Goal: Navigation & Orientation: Find specific page/section

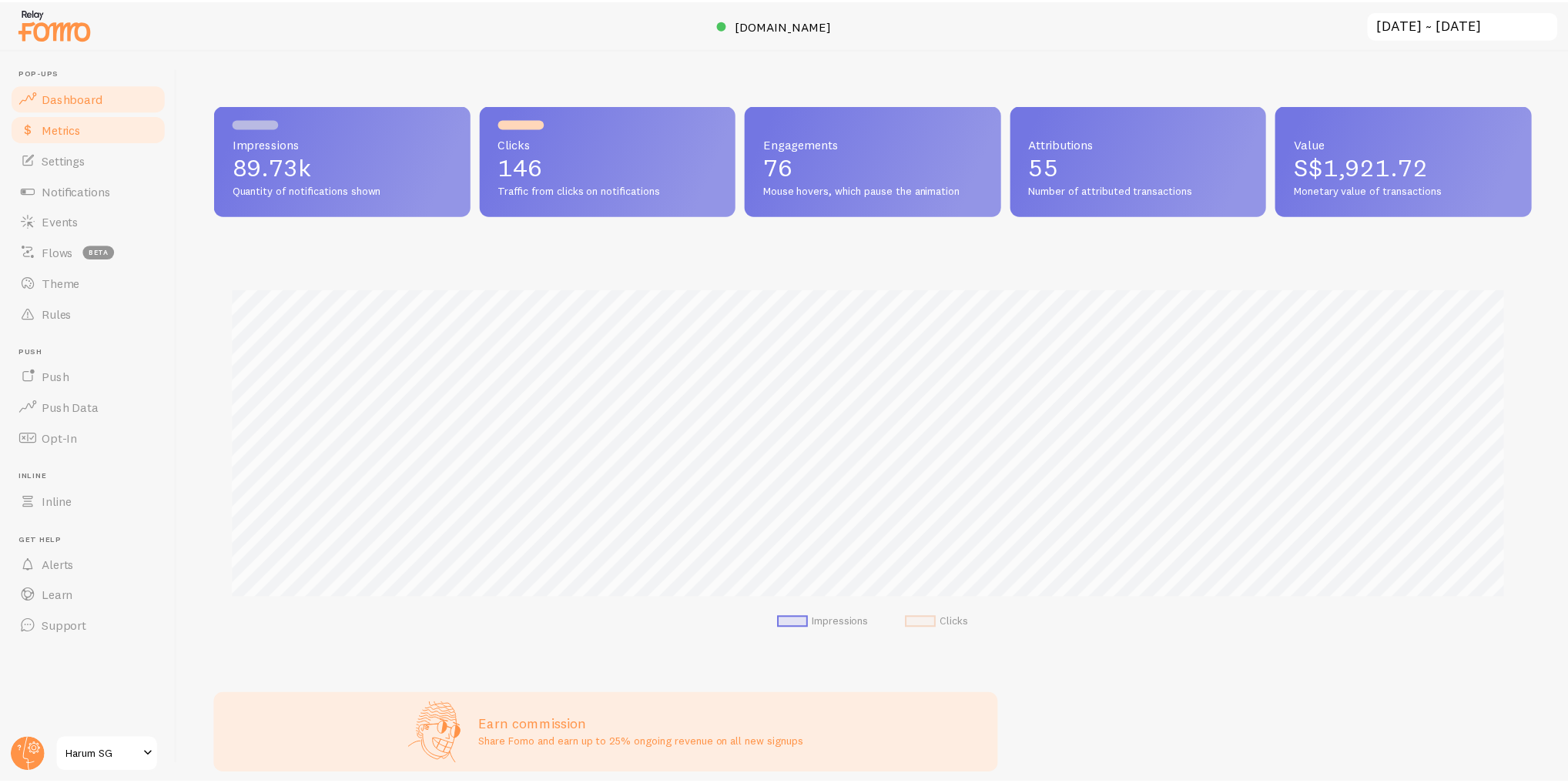
scroll to position [769640, 768849]
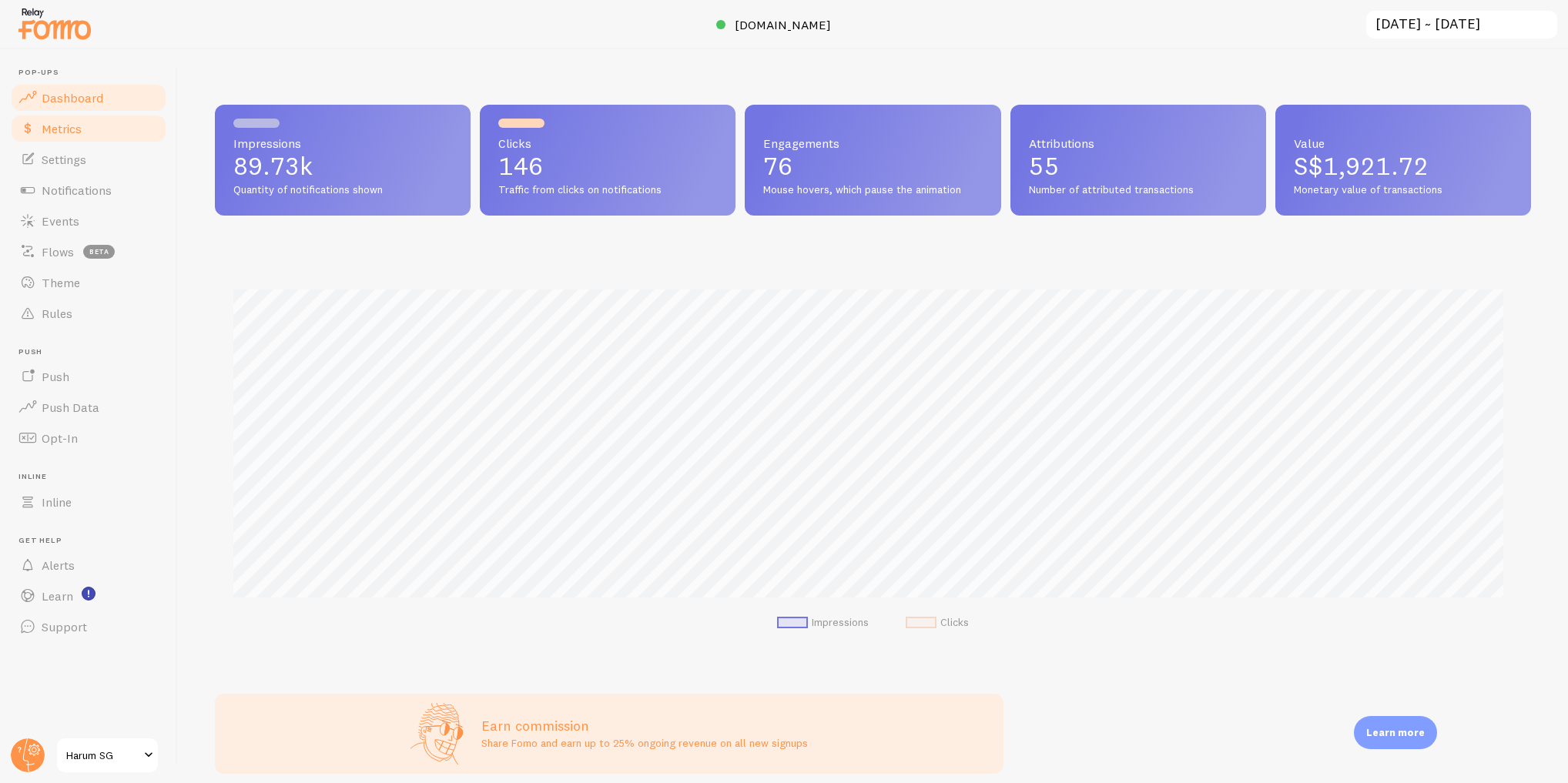
click at [137, 134] on link "Metrics" at bounding box center [88, 129] width 159 height 31
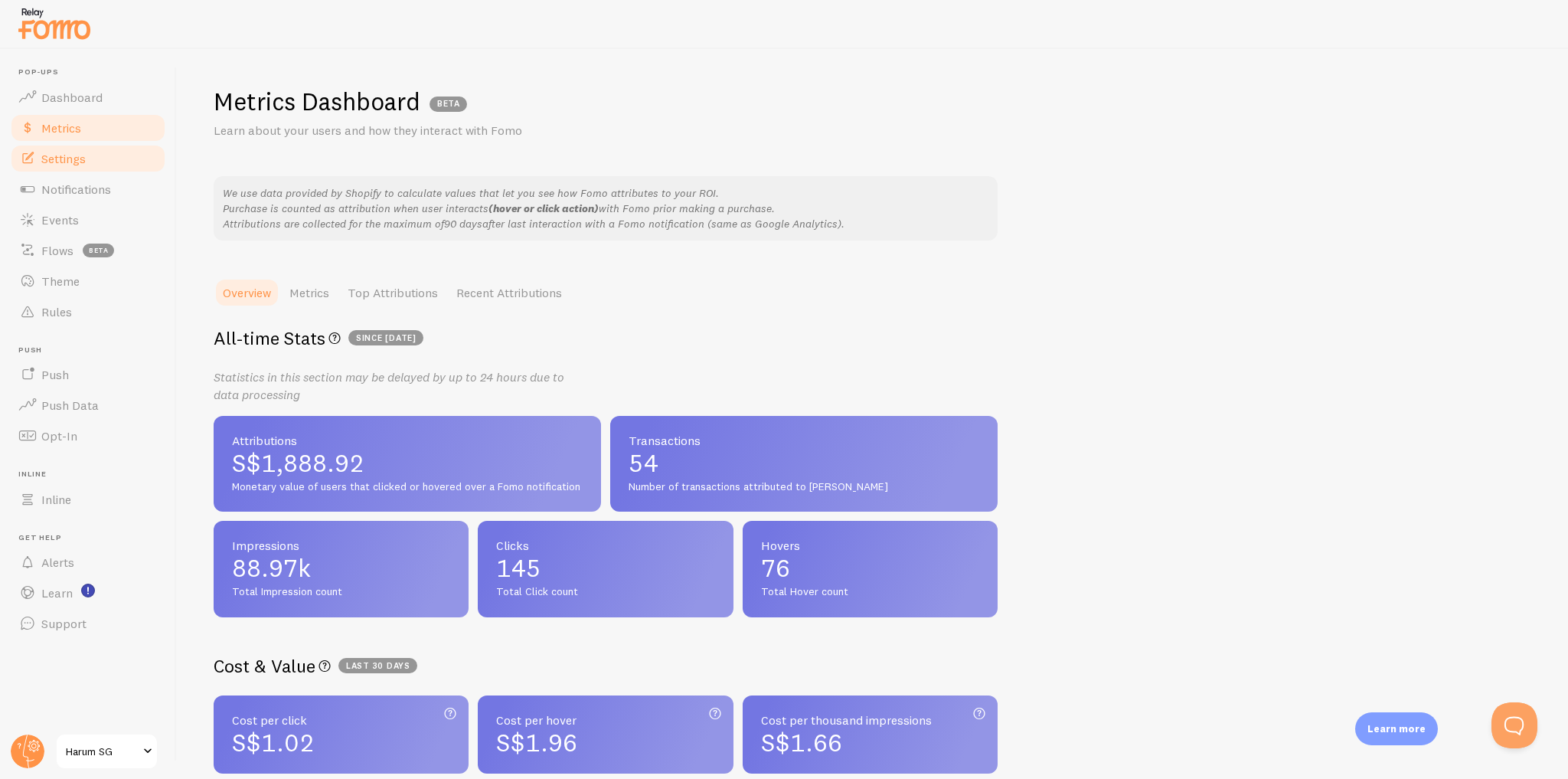
click at [125, 160] on link "Settings" at bounding box center [87, 158] width 158 height 31
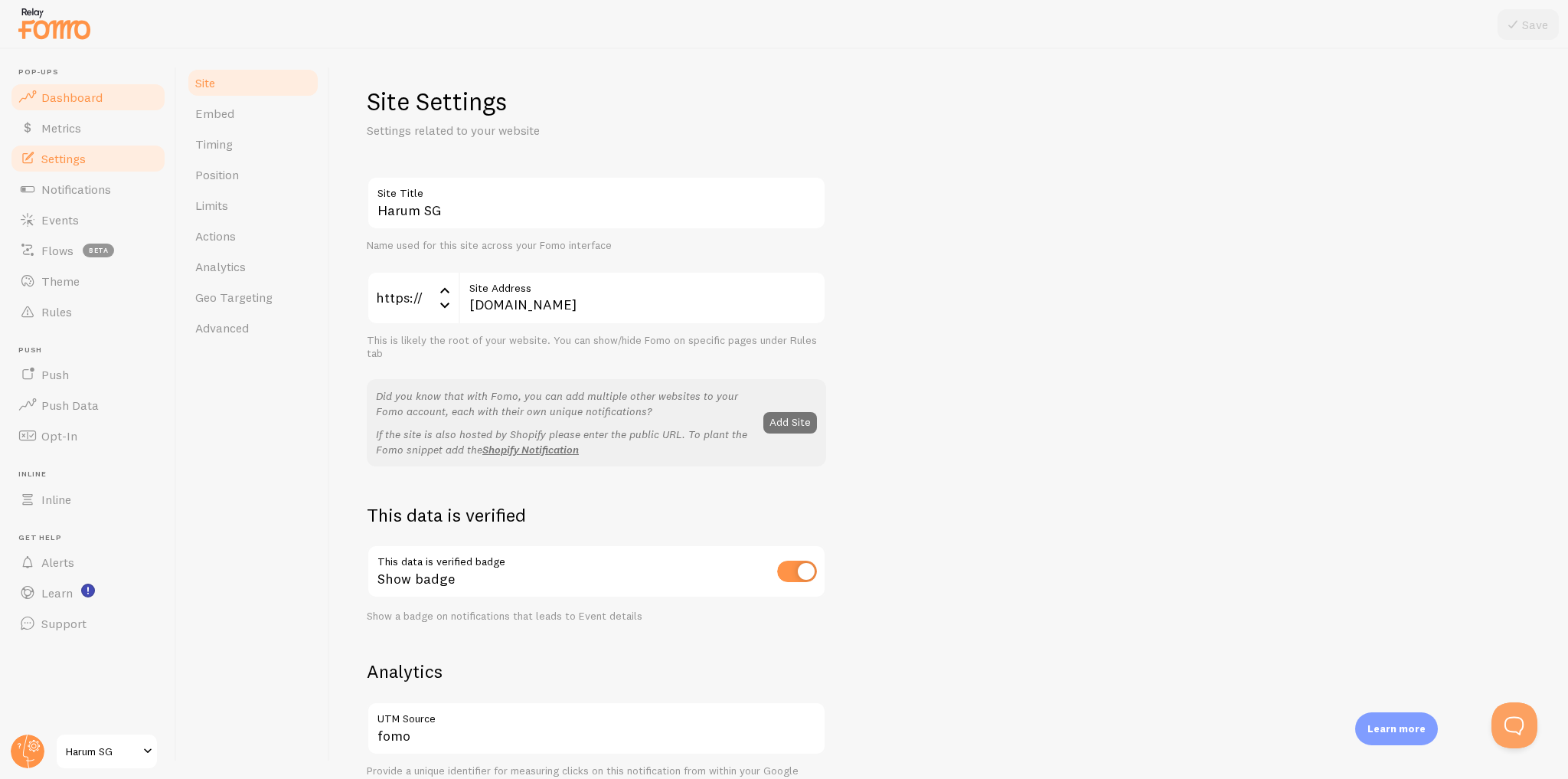
click at [112, 107] on link "Dashboard" at bounding box center [87, 97] width 158 height 31
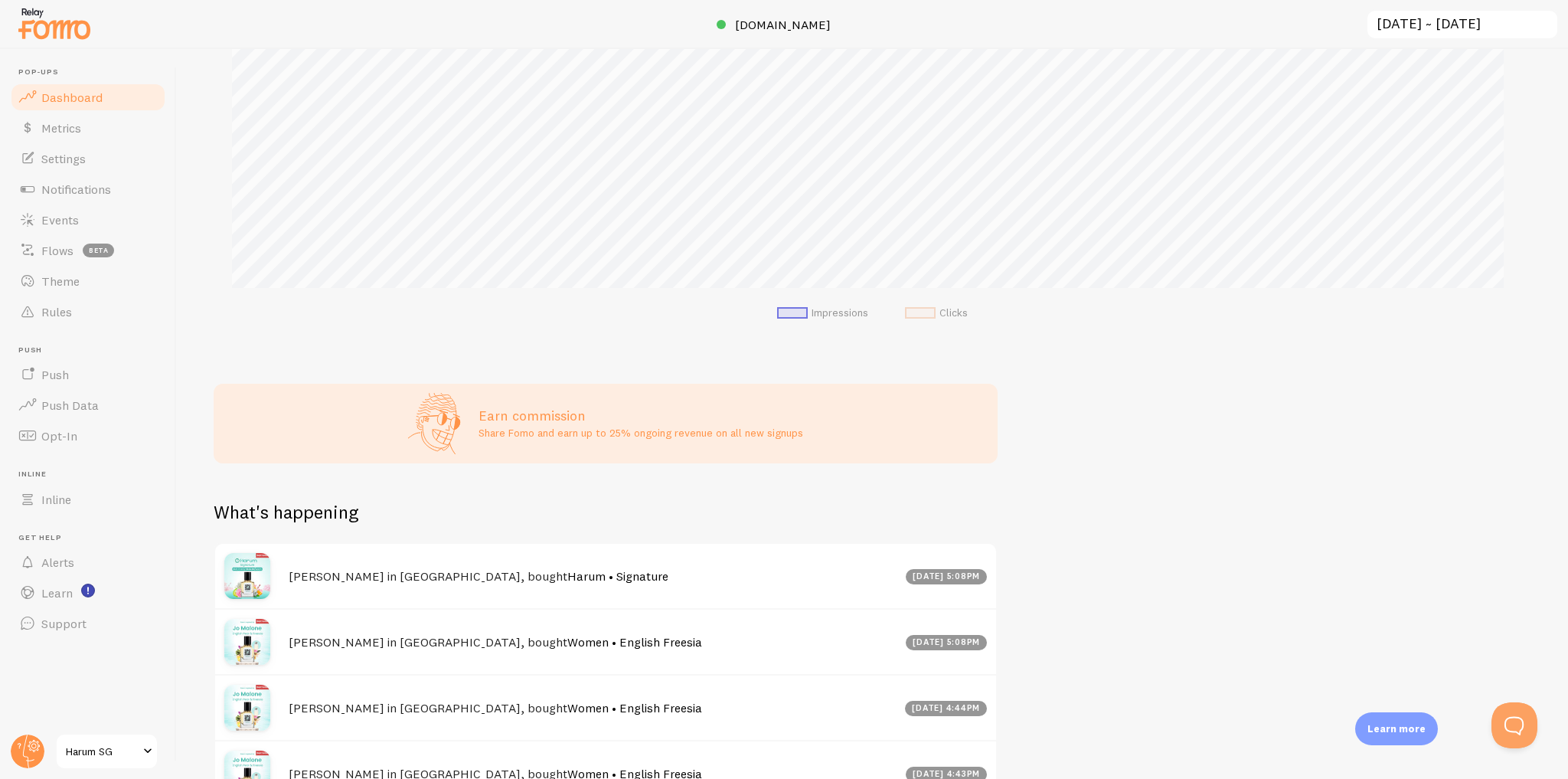
scroll to position [538, 0]
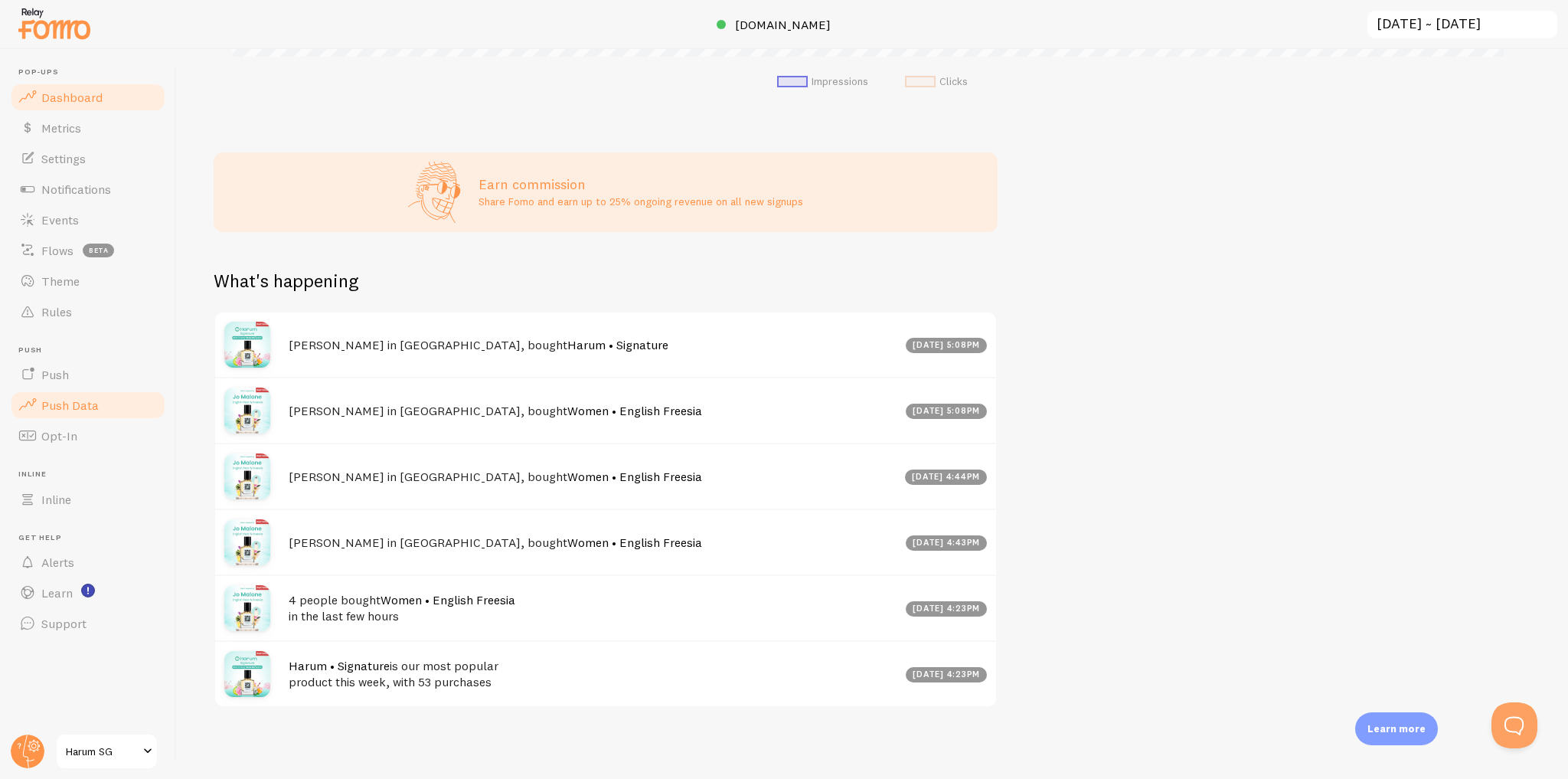
click at [129, 416] on link "Push Data" at bounding box center [87, 405] width 158 height 31
